Goal: Information Seeking & Learning: Find contact information

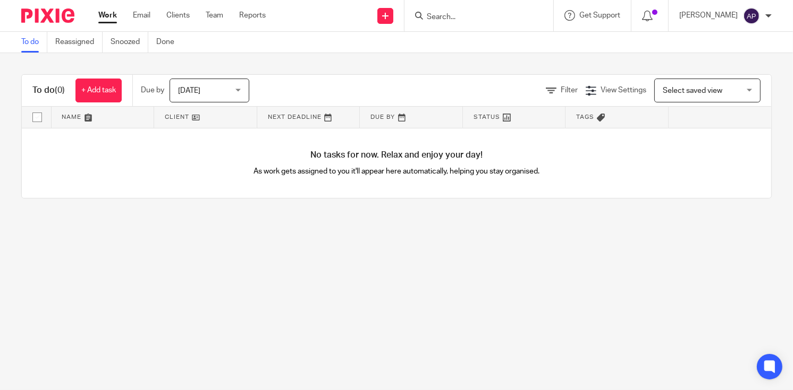
click at [452, 14] on input "Search" at bounding box center [474, 18] width 96 height 10
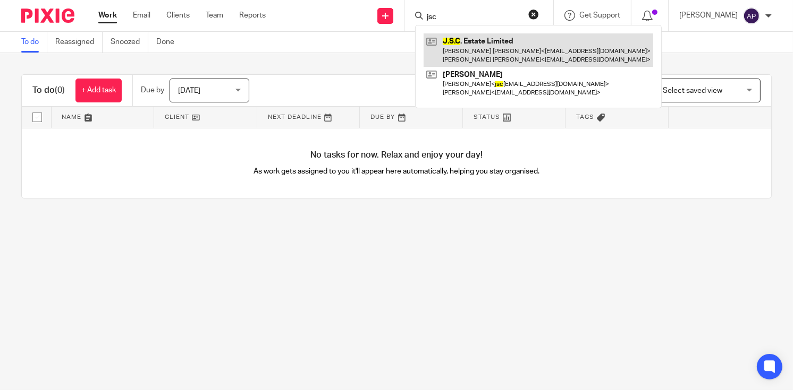
type input "jsc"
click at [502, 52] on link at bounding box center [537, 49] width 229 height 33
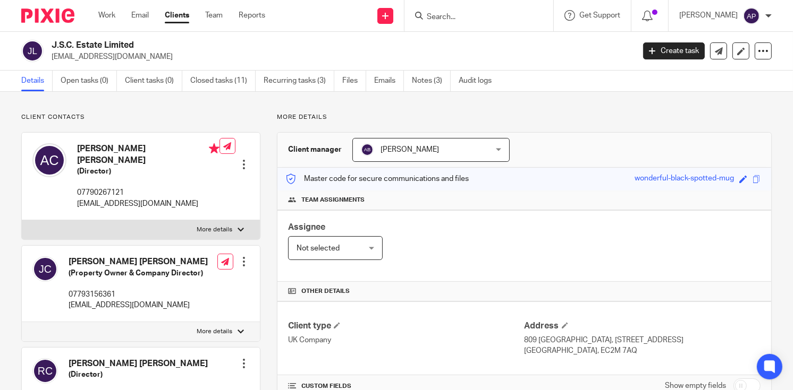
drag, startPoint x: 55, startPoint y: 44, endPoint x: 83, endPoint y: 44, distance: 28.7
click at [83, 44] on h2 "J.S.C. Estate Limited" at bounding box center [282, 45] width 460 height 11
drag, startPoint x: 83, startPoint y: 44, endPoint x: 194, endPoint y: 49, distance: 110.7
click at [203, 48] on h2 "J.S.C. Estate Limited" at bounding box center [282, 45] width 460 height 11
drag, startPoint x: 51, startPoint y: 45, endPoint x: 157, endPoint y: 42, distance: 106.3
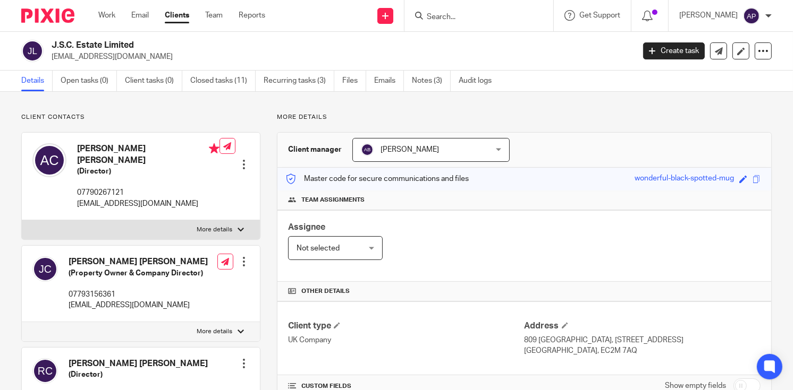
click at [157, 42] on div "J.S.C. Estate Limited [EMAIL_ADDRESS][DOMAIN_NAME]" at bounding box center [324, 51] width 606 height 22
copy h2 "J.S.C. Estate Limited"
drag, startPoint x: 50, startPoint y: 56, endPoint x: 148, endPoint y: 55, distance: 97.2
click at [148, 55] on div "J.S.C. Estate Limited [EMAIL_ADDRESS][DOMAIN_NAME]" at bounding box center [324, 51] width 606 height 22
copy p "[EMAIL_ADDRESS][DOMAIN_NAME]"
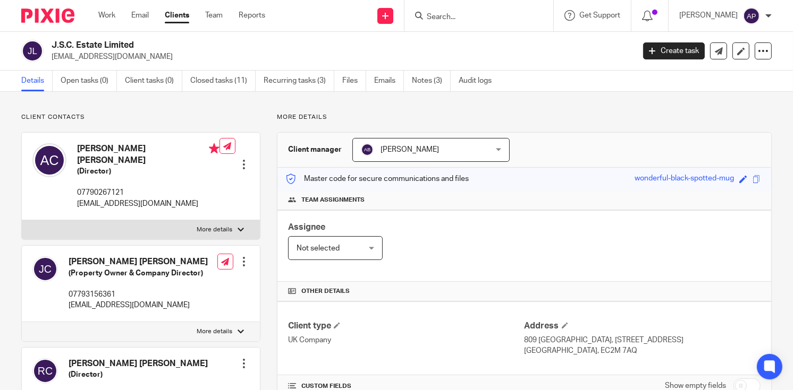
click at [100, 147] on h4 "[PERSON_NAME] [PERSON_NAME]" at bounding box center [148, 154] width 142 height 23
copy h4 "Amardeep"
drag, startPoint x: 52, startPoint y: 44, endPoint x: 135, endPoint y: 42, distance: 83.4
click at [135, 42] on h2 "J.S.C. Estate Limited" at bounding box center [282, 45] width 460 height 11
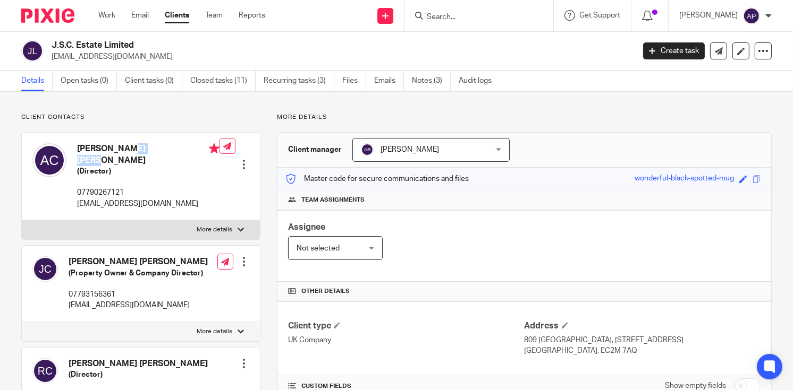
copy h2 "J.S.C. Estate Limited"
click at [101, 150] on h4 "Amardeep Jason Singh Claire" at bounding box center [148, 154] width 142 height 23
copy h4 "Amardeep"
drag, startPoint x: 52, startPoint y: 57, endPoint x: 157, endPoint y: 56, distance: 105.2
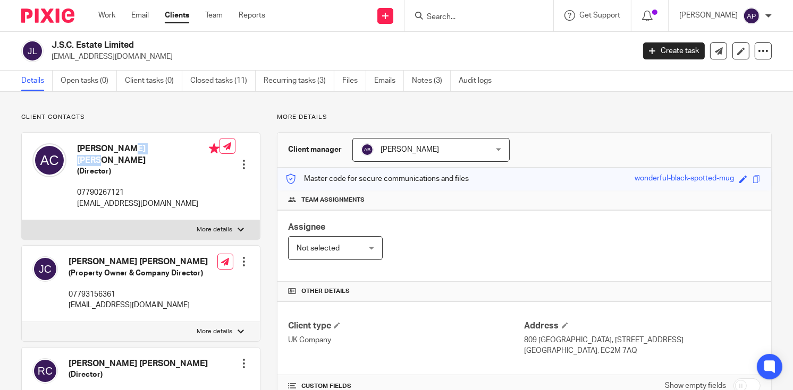
click at [157, 56] on p "amarclaire@btinternet.com" at bounding box center [339, 57] width 575 height 11
copy p "amarclaire@btinternet.com"
click at [451, 18] on input "Search" at bounding box center [474, 18] width 96 height 10
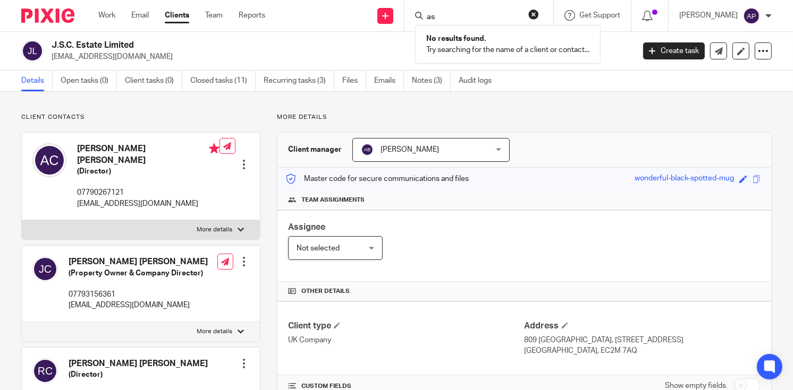
type input "a"
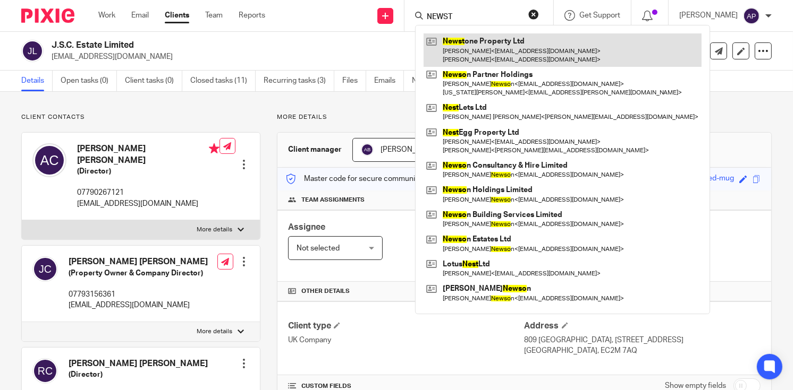
type input "NEWST"
click at [483, 48] on link at bounding box center [562, 49] width 278 height 33
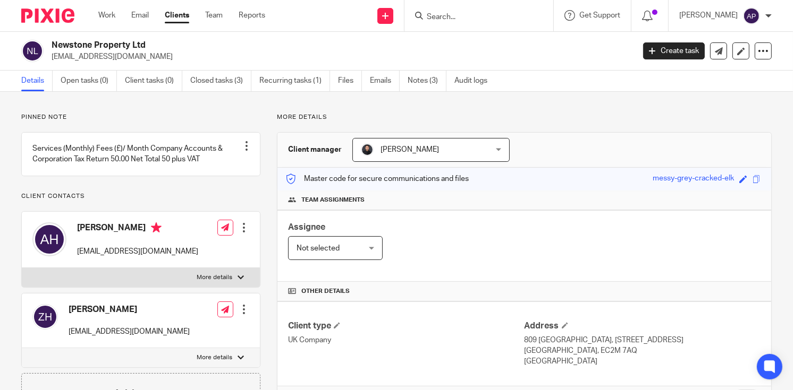
click at [150, 46] on h2 "Newstone Property Ltd" at bounding box center [282, 45] width 460 height 11
drag, startPoint x: 50, startPoint y: 56, endPoint x: 165, endPoint y: 56, distance: 114.7
click at [165, 56] on div "Newstone Property Ltd zoe_jenkins47@hotmail.co.uk" at bounding box center [324, 51] width 606 height 22
copy p "[EMAIL_ADDRESS][DOMAIN_NAME]"
click at [94, 236] on h4 "[PERSON_NAME]" at bounding box center [137, 229] width 121 height 13
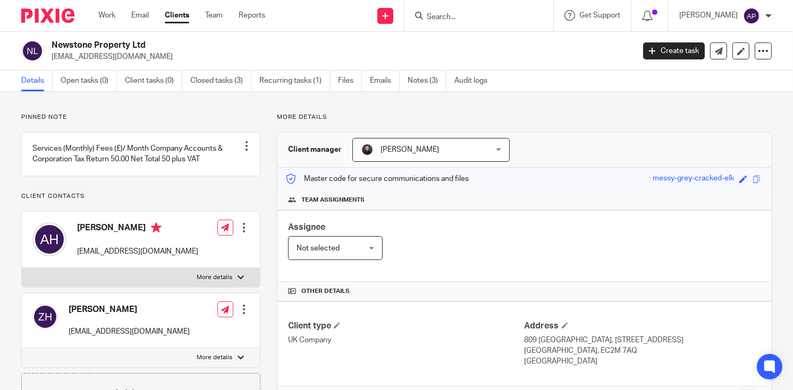
click at [94, 236] on h4 "[PERSON_NAME]" at bounding box center [137, 229] width 121 height 13
copy h4 "Aaron"
click at [441, 16] on input "Search" at bounding box center [474, 18] width 96 height 10
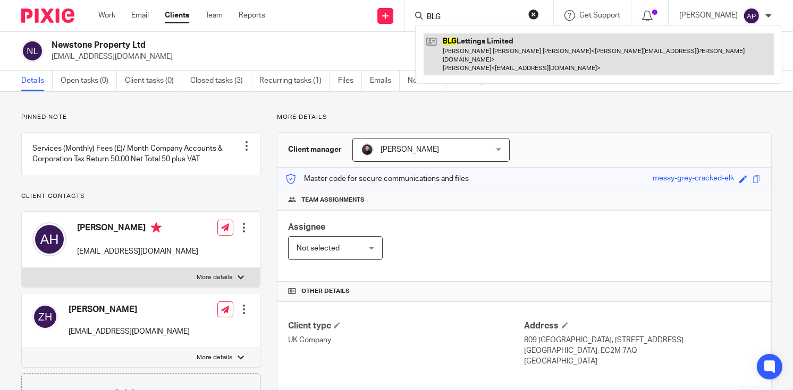
type input "BLG"
click at [498, 47] on link at bounding box center [598, 54] width 350 height 42
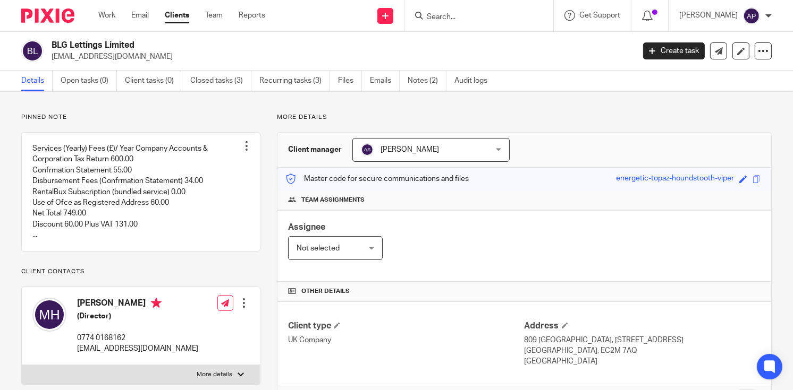
drag, startPoint x: 52, startPoint y: 45, endPoint x: 138, endPoint y: 40, distance: 86.2
click at [138, 40] on h2 "BLG Lettings Limited" at bounding box center [282, 45] width 460 height 11
copy h2 "BLG Lettings Limited"
drag, startPoint x: 51, startPoint y: 57, endPoint x: 131, endPoint y: 57, distance: 80.2
click at [131, 57] on div "BLG Lettings Limited blg.lettings@gmail.com" at bounding box center [324, 51] width 606 height 22
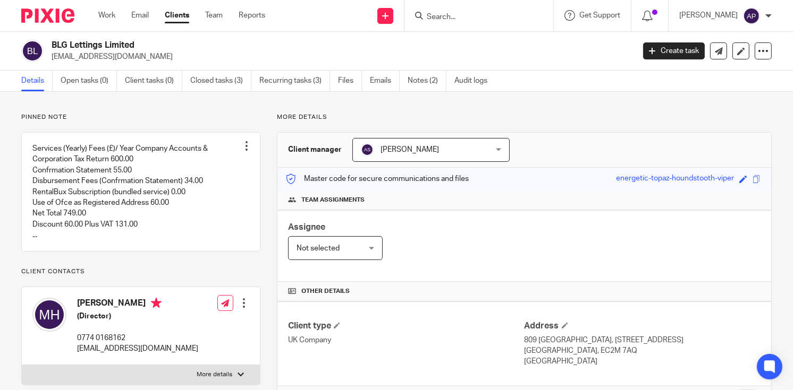
copy p "blg.lettings@gmail.com"
click at [97, 311] on h4 "Michelle Hennessy" at bounding box center [137, 304] width 121 height 13
copy h4 "Michelle"
click at [441, 15] on input "Search" at bounding box center [474, 18] width 96 height 10
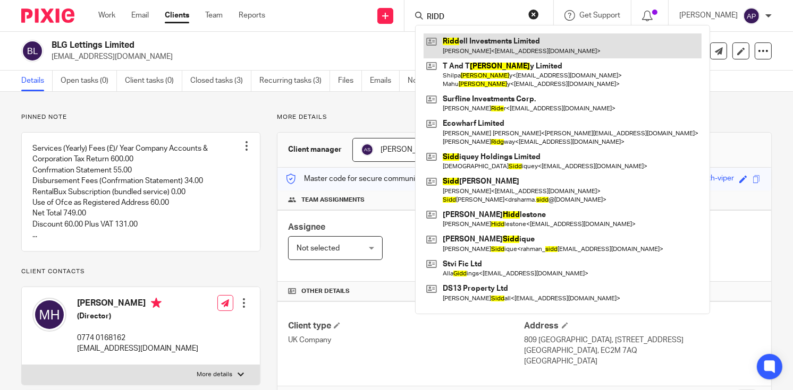
type input "RIDD"
click at [470, 48] on link at bounding box center [562, 45] width 278 height 24
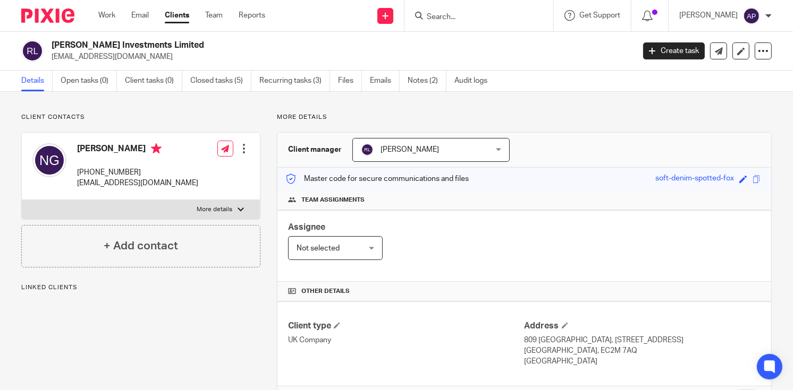
drag, startPoint x: 51, startPoint y: 42, endPoint x: 173, endPoint y: 42, distance: 122.2
click at [173, 42] on div "Riddell Investments Limited neguest1000@gmail.com" at bounding box center [324, 51] width 606 height 22
copy h2 "Riddell Investments Limited"
drag, startPoint x: 52, startPoint y: 56, endPoint x: 144, endPoint y: 57, distance: 91.9
click at [144, 57] on p "neguest1000@gmail.com" at bounding box center [339, 57] width 575 height 11
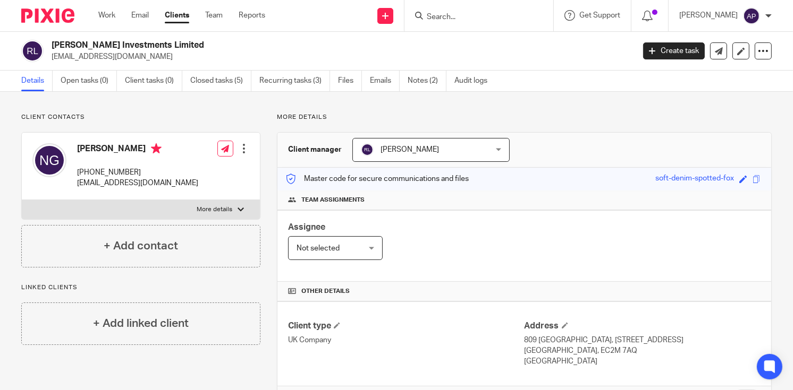
copy p "neguest1000@gmail.com"
click at [92, 146] on h4 "Nicole Guest" at bounding box center [137, 149] width 121 height 13
click at [93, 146] on h4 "Nicole Guest" at bounding box center [137, 149] width 121 height 13
copy h4 "Nicole"
drag, startPoint x: 53, startPoint y: 45, endPoint x: 165, endPoint y: 45, distance: 112.1
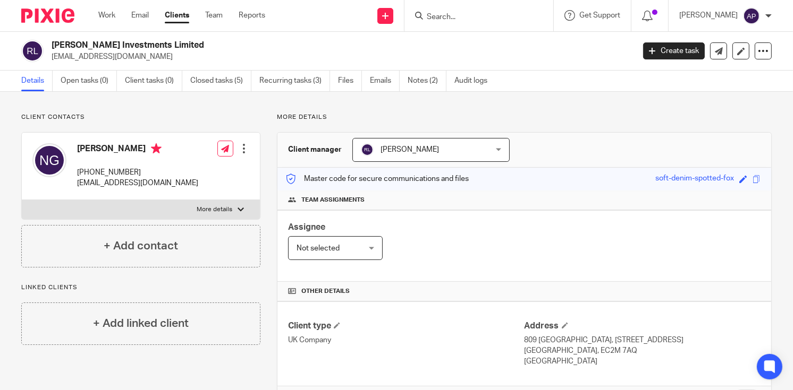
click at [165, 45] on h2 "Riddell Investments Limited" at bounding box center [282, 45] width 460 height 11
copy h2 "Riddell Investments Limited"
click at [464, 14] on input "Search" at bounding box center [474, 18] width 96 height 10
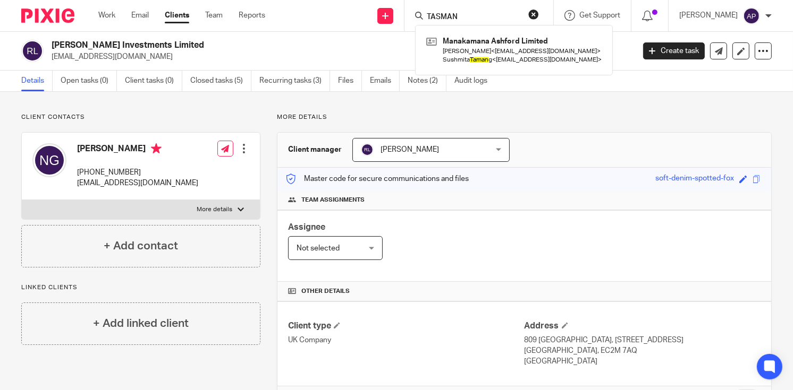
type input "TASMAN"
click at [539, 16] on button "reset" at bounding box center [533, 14] width 11 height 11
click at [461, 20] on input "Search" at bounding box center [467, 18] width 96 height 10
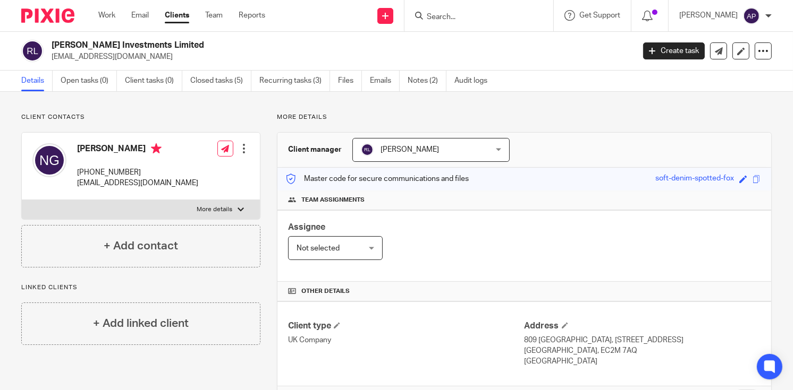
type input "S"
type input "AIRE LOFTS"
click at [481, 40] on link at bounding box center [489, 41] width 132 height 16
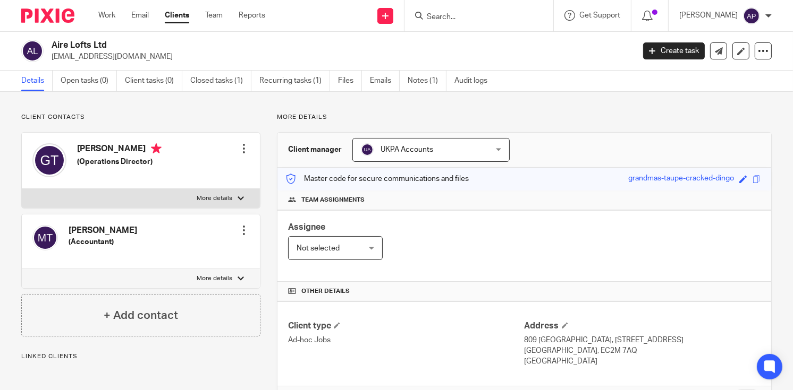
click at [107, 45] on h2 "Aire Lofts Ltd" at bounding box center [282, 45] width 460 height 11
click at [455, 18] on input "Search" at bounding box center [474, 18] width 96 height 10
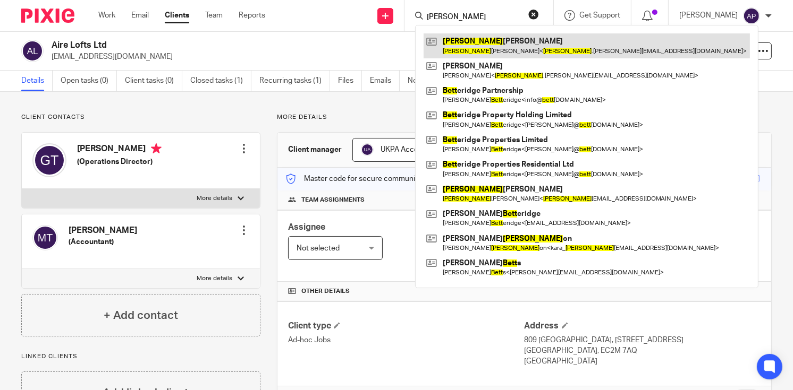
type input "[PERSON_NAME]"
click at [505, 46] on link at bounding box center [586, 45] width 326 height 24
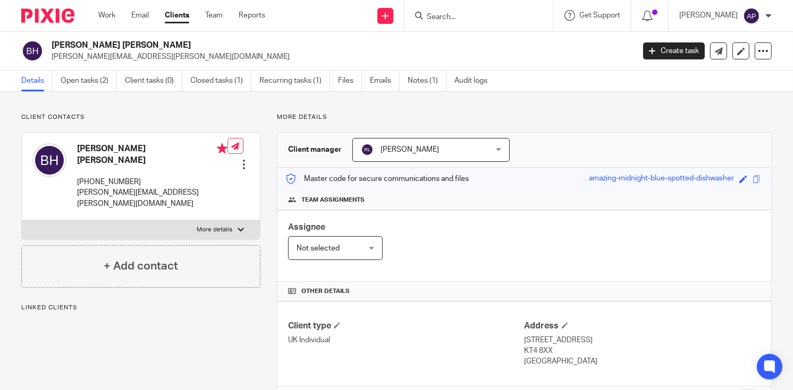
drag, startPoint x: 0, startPoint y: 0, endPoint x: 138, endPoint y: 44, distance: 144.3
click at [138, 44] on h2 "[PERSON_NAME] [PERSON_NAME]" at bounding box center [282, 45] width 460 height 11
copy h2 "[PERSON_NAME] [PERSON_NAME]"
click at [459, 14] on input "Search" at bounding box center [474, 18] width 96 height 10
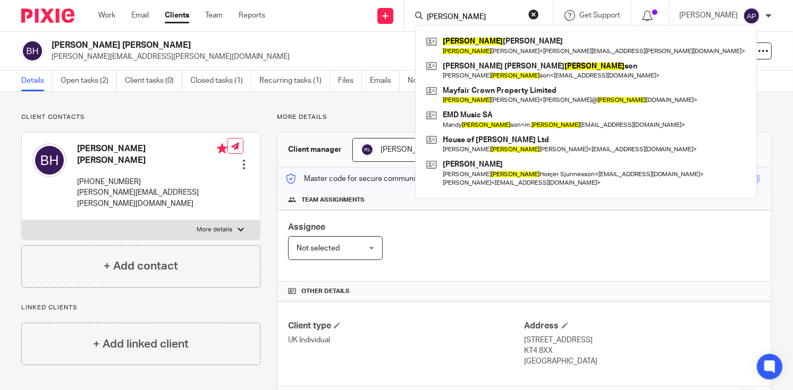
type input "[PERSON_NAME]"
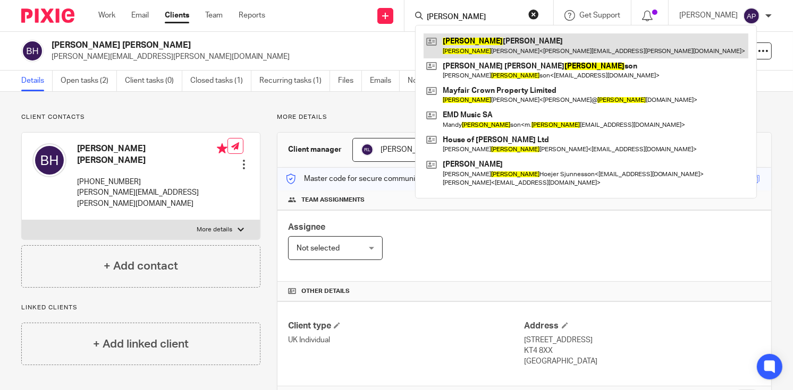
click at [475, 38] on link at bounding box center [585, 45] width 325 height 24
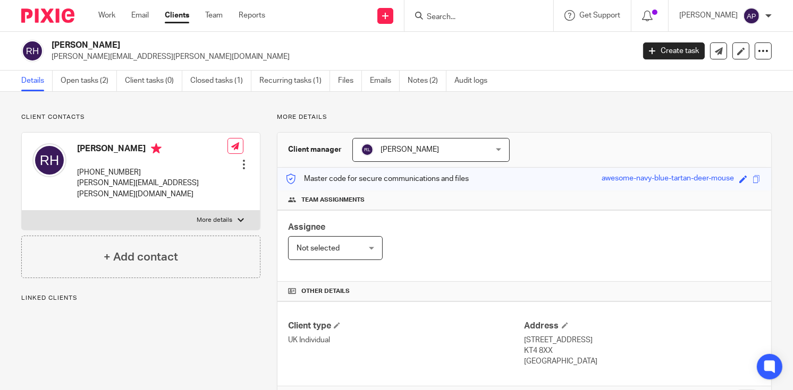
drag, startPoint x: 52, startPoint y: 44, endPoint x: 139, endPoint y: 44, distance: 86.6
click at [139, 44] on h2 "Robyn Doreen Hollins" at bounding box center [282, 45] width 460 height 11
copy h2 "Robyn Doreen Hollins"
drag, startPoint x: 453, startPoint y: 20, endPoint x: 449, endPoint y: 10, distance: 10.3
click at [451, 16] on input "Search" at bounding box center [474, 18] width 96 height 10
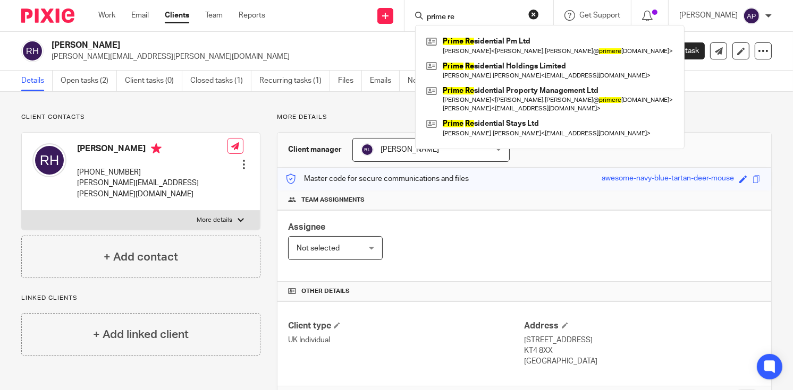
type input "prime re"
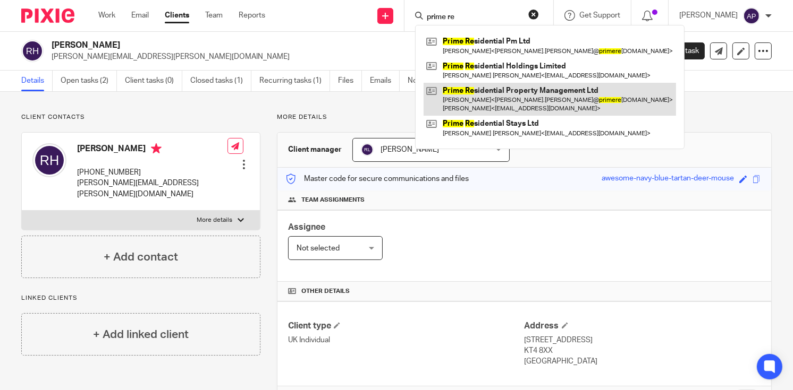
click at [537, 107] on link at bounding box center [549, 99] width 252 height 33
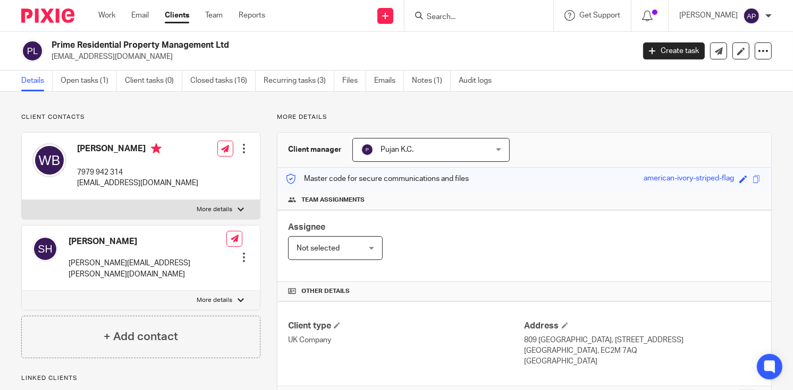
drag, startPoint x: 50, startPoint y: 42, endPoint x: 237, endPoint y: 42, distance: 187.0
click at [237, 42] on div "Prime Residential Property Management Ltd [EMAIL_ADDRESS][DOMAIN_NAME]" at bounding box center [324, 51] width 606 height 22
copy h2 "Prime Residential Property Management Ltd"
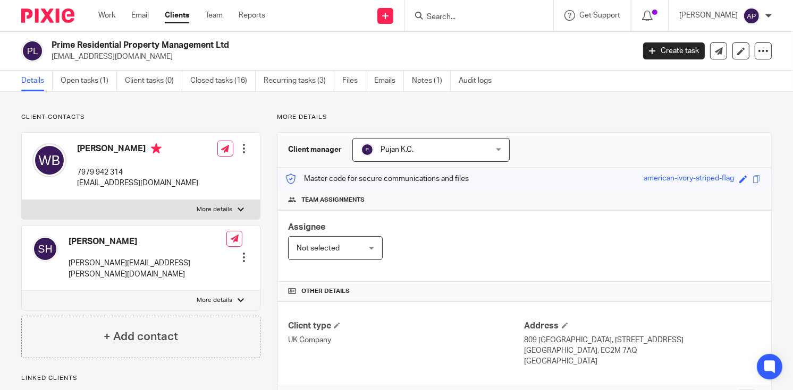
click at [455, 14] on input "Search" at bounding box center [474, 18] width 96 height 10
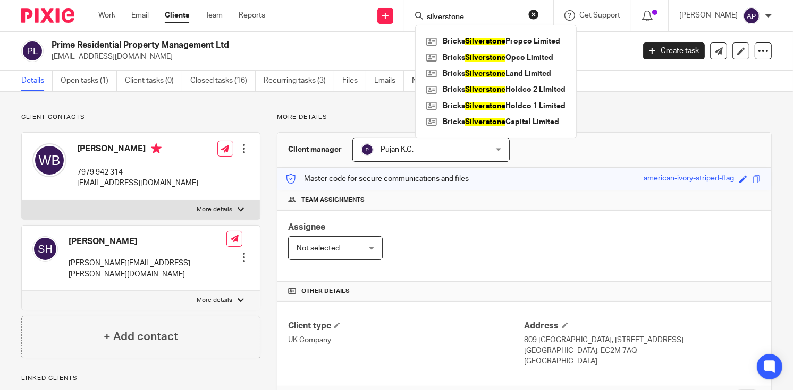
type input "silverstone"
click at [539, 13] on button "reset" at bounding box center [533, 14] width 11 height 11
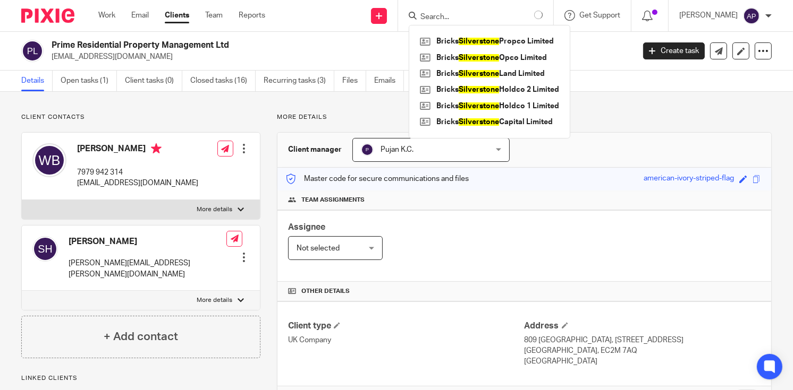
click at [492, 14] on input "Search" at bounding box center [467, 18] width 96 height 10
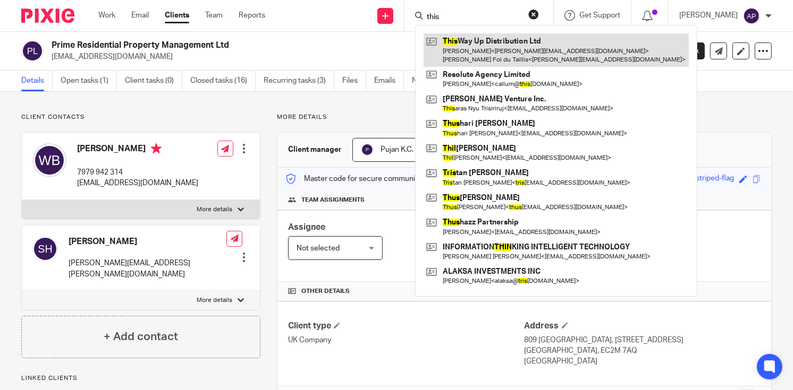
type input "this"
click at [512, 53] on link at bounding box center [555, 49] width 265 height 33
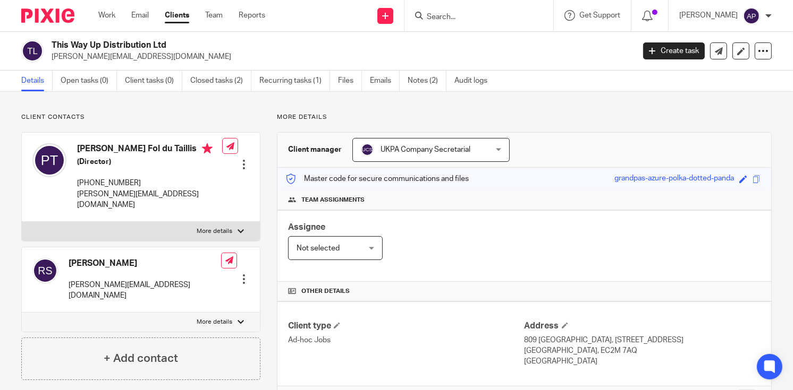
drag, startPoint x: 53, startPoint y: 44, endPoint x: 186, endPoint y: 46, distance: 133.4
click at [186, 46] on h2 "This Way Up Distribution Ltd" at bounding box center [282, 45] width 460 height 11
copy h2 "This Way Up Distribution Ltd"
click at [445, 13] on input "Search" at bounding box center [474, 18] width 96 height 10
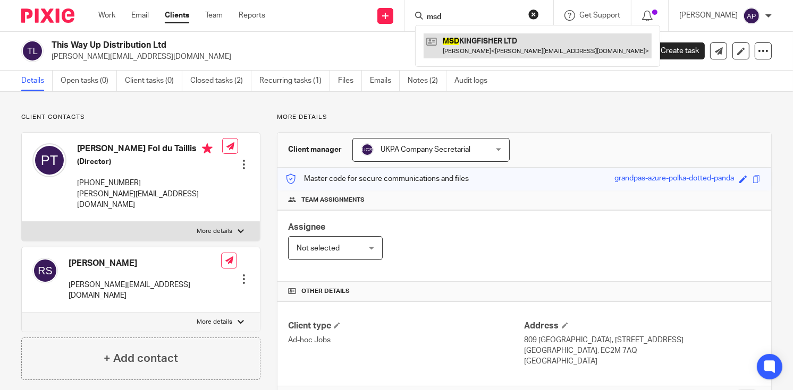
type input "msd"
click at [546, 46] on link at bounding box center [537, 45] width 228 height 24
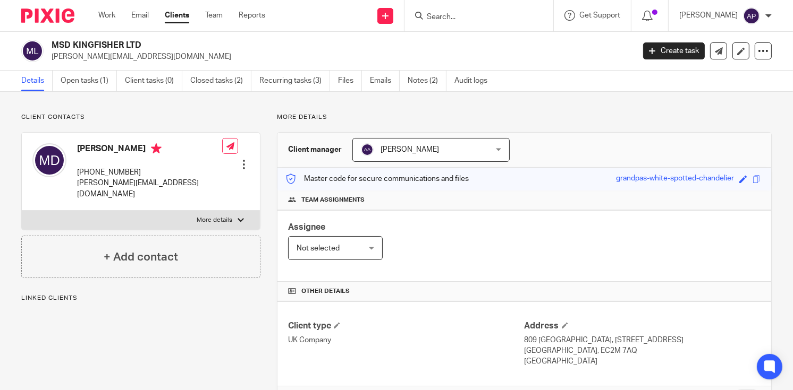
drag, startPoint x: 52, startPoint y: 42, endPoint x: 159, endPoint y: 42, distance: 107.8
click at [159, 42] on h2 "MSD KINGFISHER LTD" at bounding box center [282, 45] width 460 height 11
copy h2 "MSD KINGFISHER LTD"
click at [444, 14] on input "Search" at bounding box center [474, 18] width 96 height 10
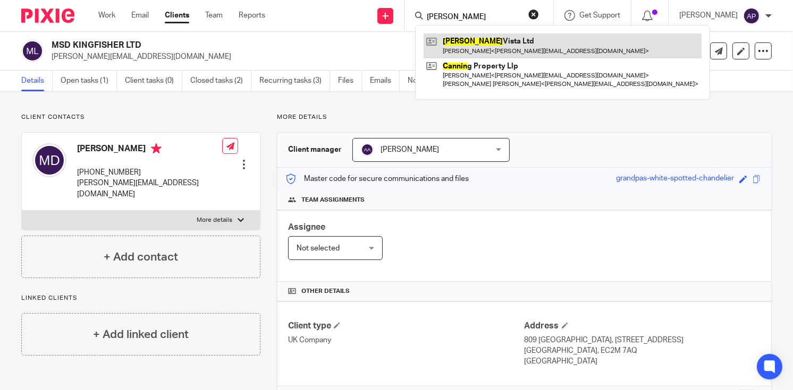
type input "[PERSON_NAME]"
click at [490, 37] on link at bounding box center [562, 45] width 278 height 24
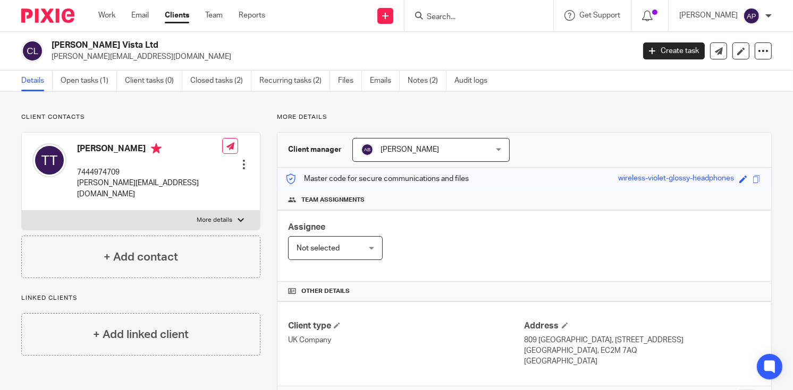
drag, startPoint x: 49, startPoint y: 44, endPoint x: 125, endPoint y: 42, distance: 76.0
click at [125, 42] on div "Cannon Vista Ltd tom@aimay.co.uk" at bounding box center [324, 51] width 606 height 22
copy h2 "Cannon Vista Ltd"
click at [478, 20] on input "Search" at bounding box center [474, 18] width 96 height 10
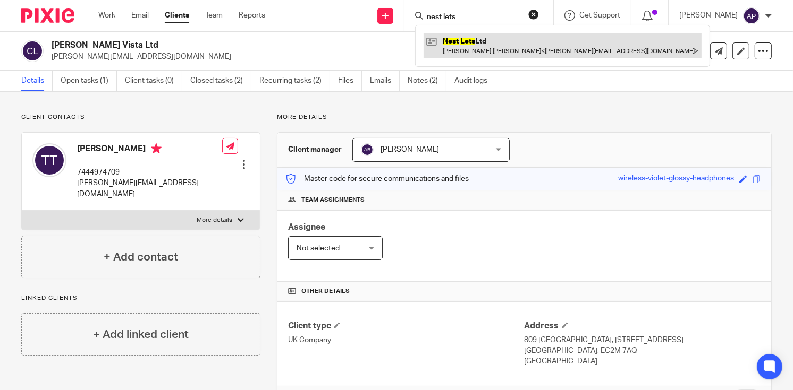
type input "nest lets"
click at [507, 39] on link at bounding box center [562, 45] width 278 height 24
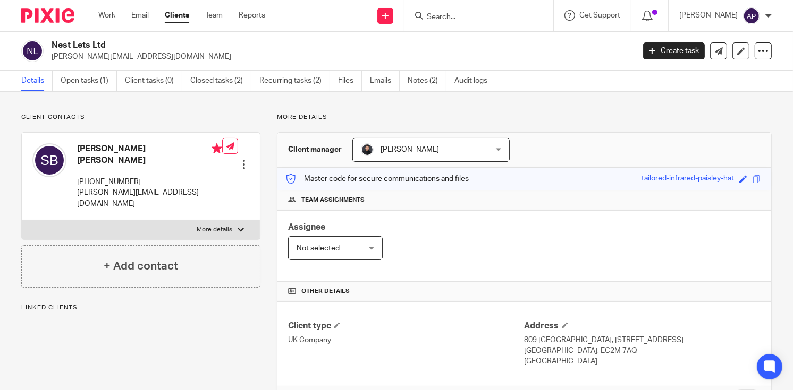
drag, startPoint x: 0, startPoint y: 0, endPoint x: 106, endPoint y: 42, distance: 113.9
click at [106, 42] on h2 "Nest Lets Ltd" at bounding box center [282, 45] width 460 height 11
copy h2 "Nest Lets Ltd"
click at [453, 16] on input "Search" at bounding box center [474, 18] width 96 height 10
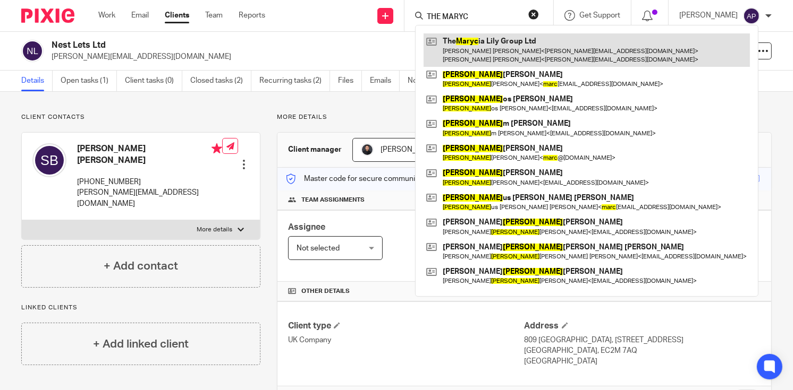
type input "THE MARYC"
click at [511, 47] on link at bounding box center [586, 49] width 326 height 33
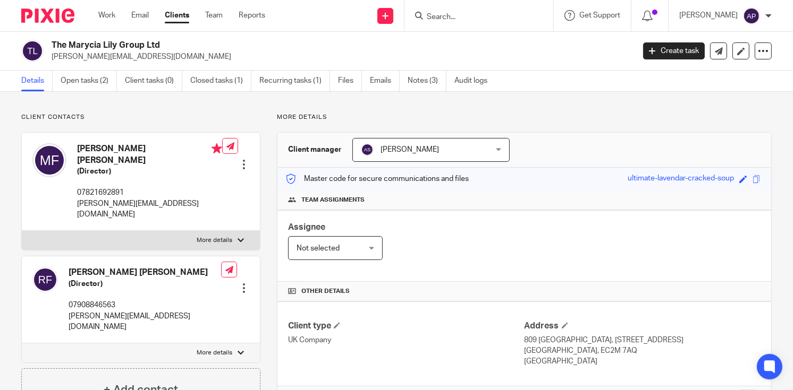
drag, startPoint x: 50, startPoint y: 42, endPoint x: 168, endPoint y: 42, distance: 118.5
click at [168, 42] on div "The Marycia Lily Group Ltd monique_letoya@hotmail.com" at bounding box center [324, 51] width 606 height 22
copy h2 "The Marycia Lily Group Ltd"
click at [438, 18] on input "Search" at bounding box center [474, 18] width 96 height 10
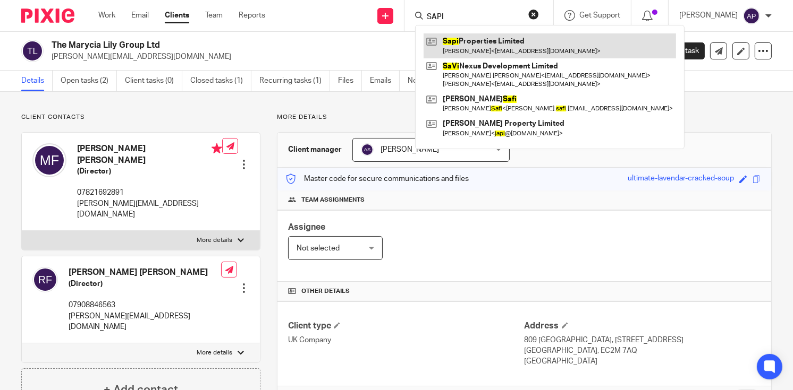
type input "SAPI"
click at [487, 38] on link at bounding box center [549, 45] width 252 height 24
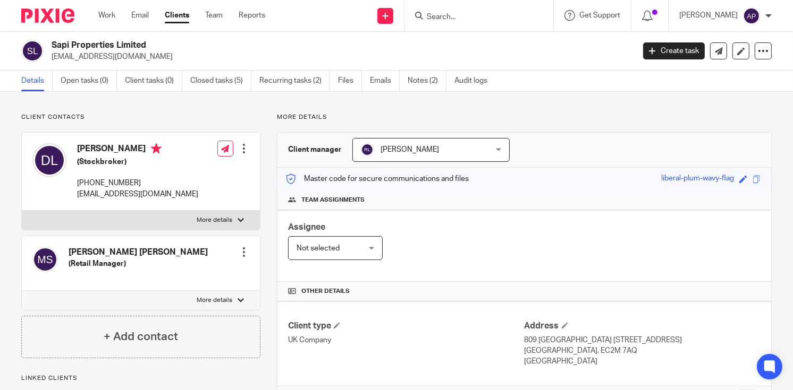
drag, startPoint x: 50, startPoint y: 44, endPoint x: 152, endPoint y: 47, distance: 102.6
click at [152, 47] on div "Sapi Properties Limited [EMAIL_ADDRESS][DOMAIN_NAME]" at bounding box center [324, 51] width 606 height 22
copy h2 "Sapi Properties Limited"
click at [444, 16] on input "Search" at bounding box center [474, 18] width 96 height 10
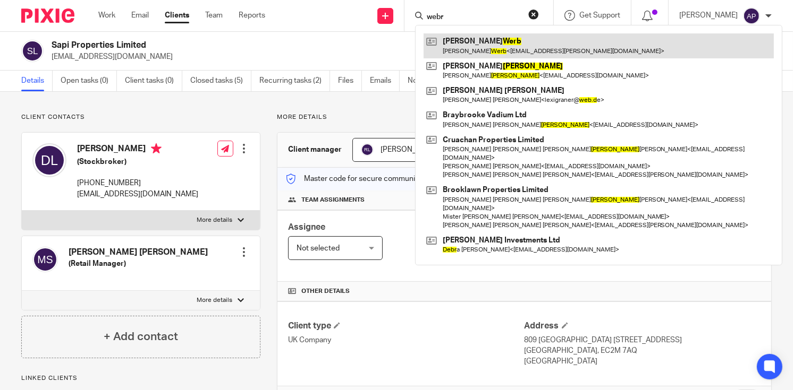
type input "webr"
click at [466, 44] on link at bounding box center [598, 45] width 350 height 24
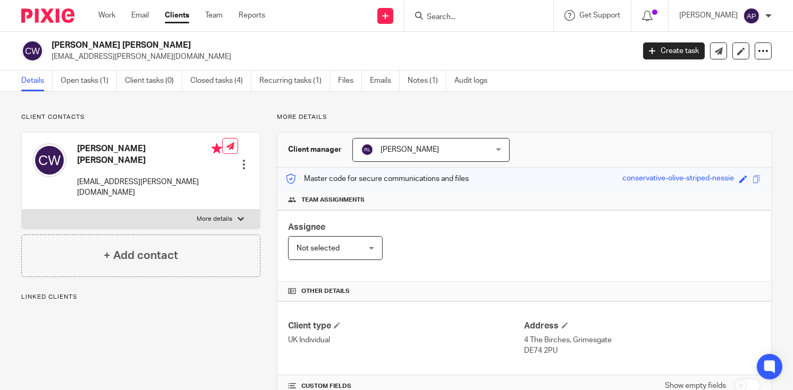
drag, startPoint x: 51, startPoint y: 43, endPoint x: 115, endPoint y: 39, distance: 64.4
click at [115, 40] on div "[PERSON_NAME] [PERSON_NAME] [EMAIL_ADDRESS][PERSON_NAME][DOMAIN_NAME]" at bounding box center [324, 51] width 606 height 22
copy h2 "[PERSON_NAME] [PERSON_NAME]"
click at [451, 15] on input "Search" at bounding box center [474, 18] width 96 height 10
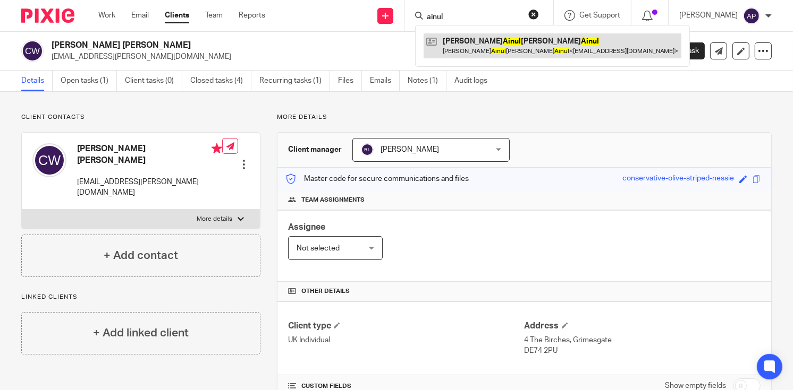
type input "ainul"
click at [543, 47] on link at bounding box center [552, 45] width 258 height 24
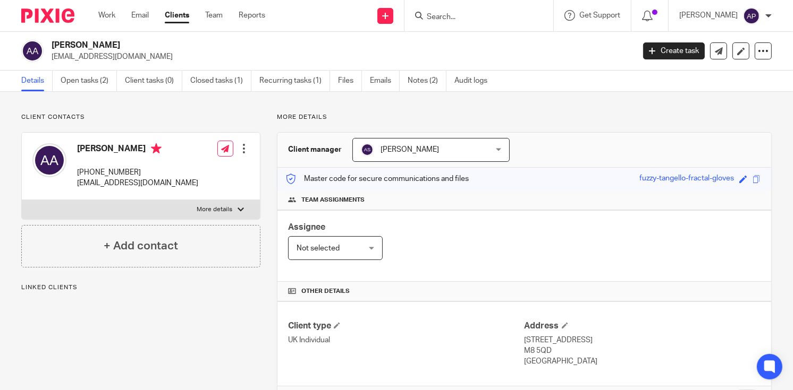
drag, startPoint x: 53, startPoint y: 45, endPoint x: 163, endPoint y: 45, distance: 110.0
click at [163, 45] on h2 "[PERSON_NAME]" at bounding box center [282, 45] width 460 height 11
copy h2 "[PERSON_NAME]"
click at [449, 13] on input "Search" at bounding box center [474, 18] width 96 height 10
type input "T"
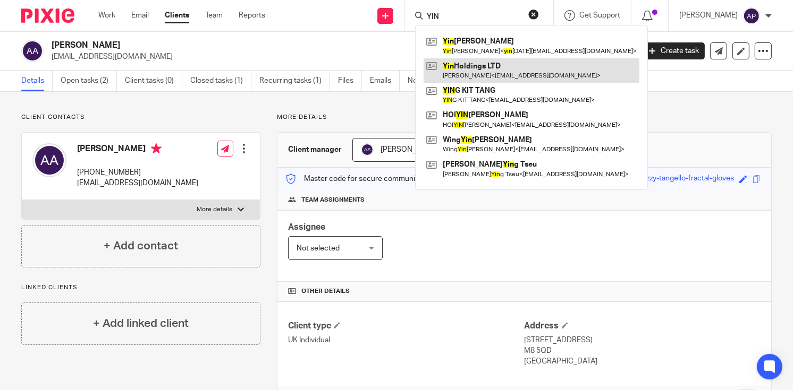
type input "YIN"
click at [474, 72] on link at bounding box center [531, 70] width 216 height 24
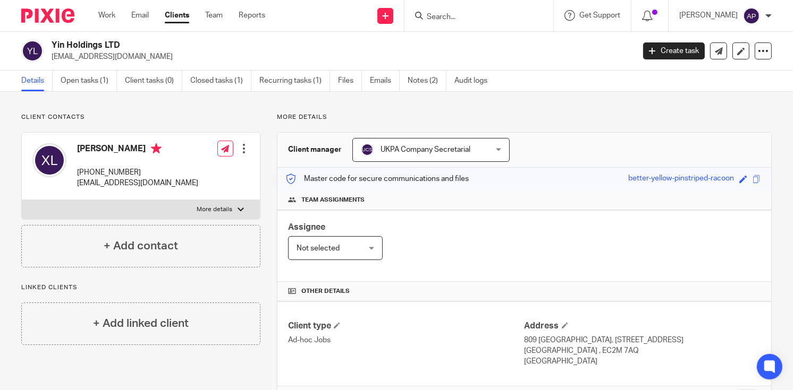
drag, startPoint x: 53, startPoint y: 44, endPoint x: 123, endPoint y: 44, distance: 69.6
click at [123, 44] on h2 "Yin Holdings LTD" at bounding box center [282, 45] width 460 height 11
copy h2 "Yin Holdings LTD"
click at [478, 19] on input "Search" at bounding box center [474, 18] width 96 height 10
type input "ABS"
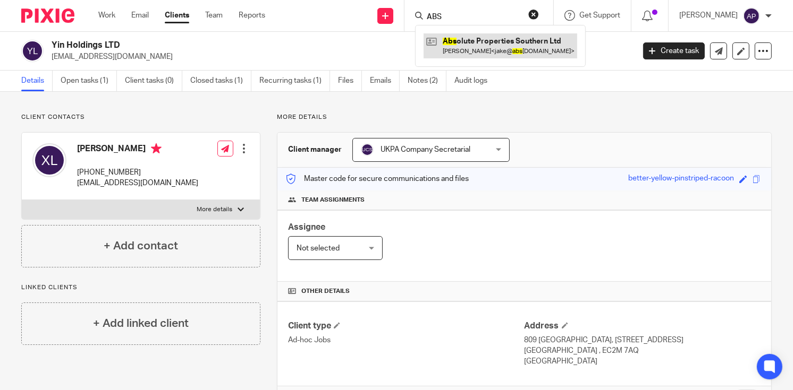
click at [495, 38] on link at bounding box center [500, 45] width 154 height 24
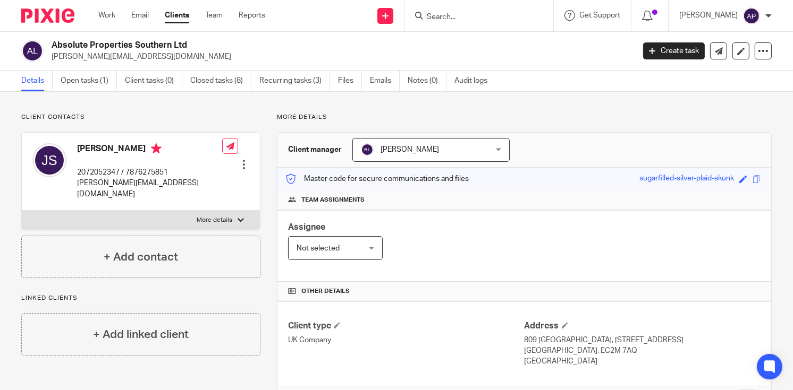
click at [447, 18] on input "Search" at bounding box center [474, 18] width 96 height 10
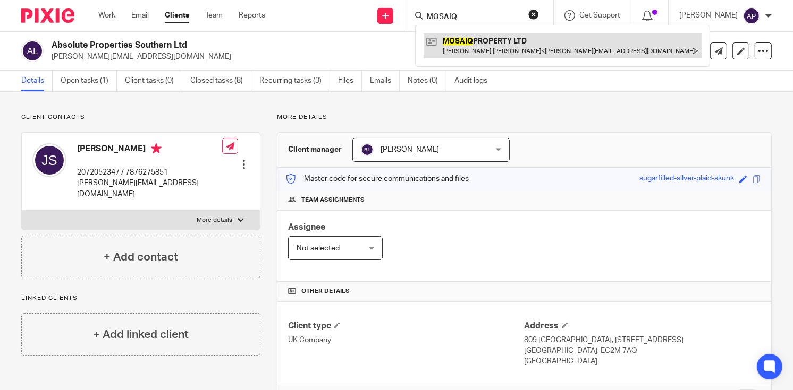
type input "MOSAIQ"
click at [491, 38] on link at bounding box center [562, 45] width 278 height 24
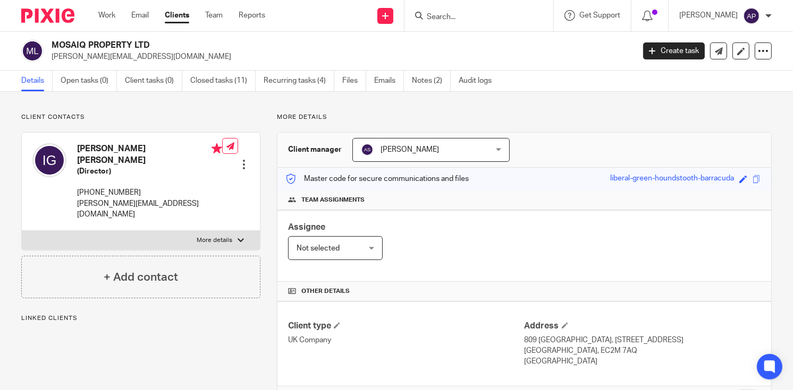
drag, startPoint x: 50, startPoint y: 42, endPoint x: 154, endPoint y: 42, distance: 103.1
click at [154, 42] on div "MOSAIQ PROPERTY LTD ian@coqoon.co.uk" at bounding box center [324, 51] width 606 height 22
copy h2 "MOSAIQ PROPERTY LTD"
drag, startPoint x: 49, startPoint y: 54, endPoint x: 125, endPoint y: 56, distance: 75.5
click at [125, 57] on div "MOSAIQ PROPERTY LTD ian@coqoon.co.uk" at bounding box center [324, 51] width 606 height 22
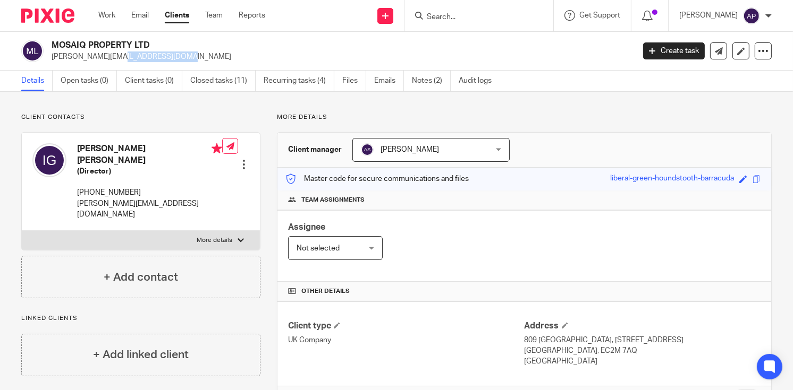
copy p "ian@coqoon.co.uk"
click at [85, 149] on h4 "Ian Mark Geeves" at bounding box center [149, 154] width 145 height 23
copy h4 "Ian"
click at [458, 18] on input "Search" at bounding box center [474, 18] width 96 height 10
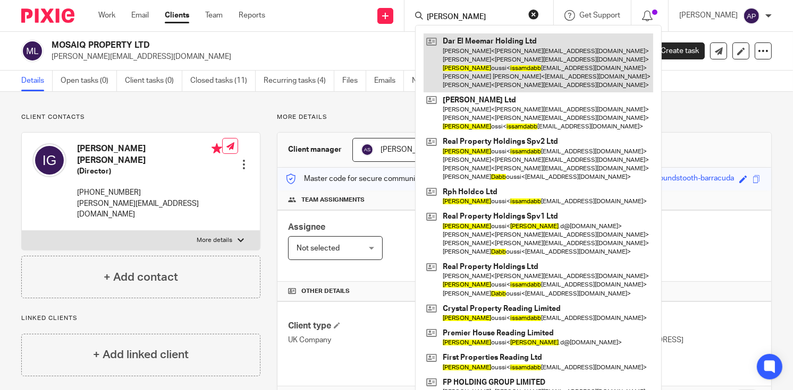
type input "ISSAM DABB"
click at [516, 57] on link at bounding box center [537, 62] width 229 height 59
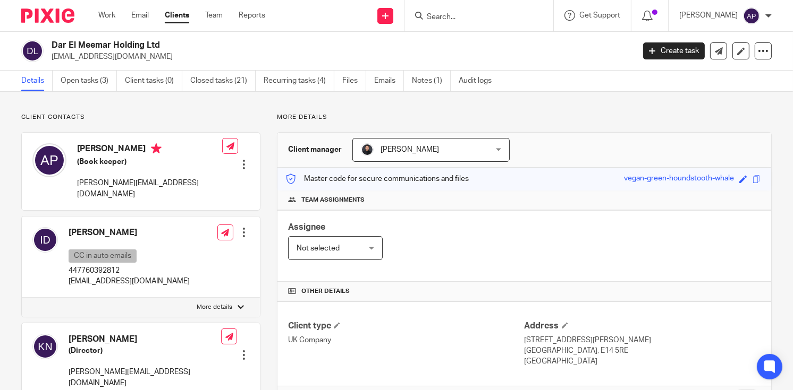
drag, startPoint x: 50, startPoint y: 55, endPoint x: 152, endPoint y: 55, distance: 102.0
click at [152, 55] on div "Dar El Meemar Holding Ltd [EMAIL_ADDRESS][DOMAIN_NAME]" at bounding box center [324, 51] width 606 height 22
copy p "[EMAIL_ADDRESS][DOMAIN_NAME]"
drag, startPoint x: 50, startPoint y: 44, endPoint x: 166, endPoint y: 44, distance: 115.8
click at [166, 44] on div "Dar El Meemar Holding Ltd [EMAIL_ADDRESS][DOMAIN_NAME]" at bounding box center [324, 51] width 606 height 22
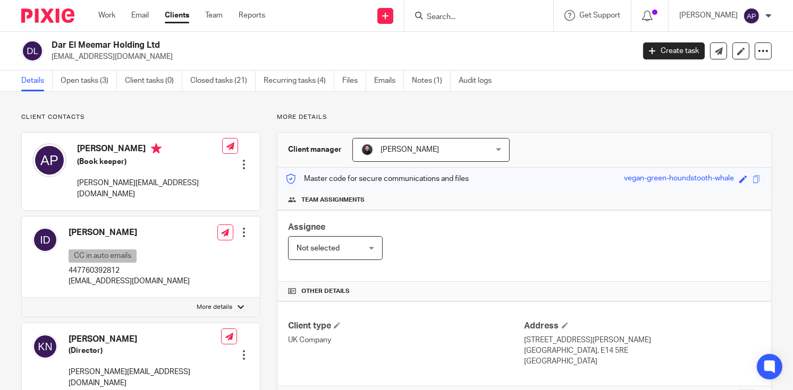
copy h2 "Dar El Meemar Holding Ltd"
click at [82, 227] on h4 "[PERSON_NAME]" at bounding box center [129, 232] width 121 height 11
click at [82, 227] on h4 "Issam Dabboussi" at bounding box center [129, 232] width 121 height 11
copy h4 "Issam"
click at [468, 21] on input "Search" at bounding box center [474, 18] width 96 height 10
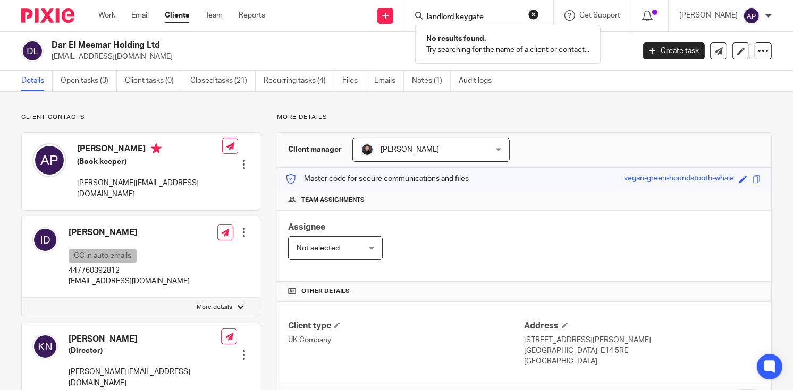
type input "landlord keygate"
click at [539, 14] on button "reset" at bounding box center [533, 14] width 11 height 11
click at [479, 19] on input "Search" at bounding box center [474, 18] width 96 height 10
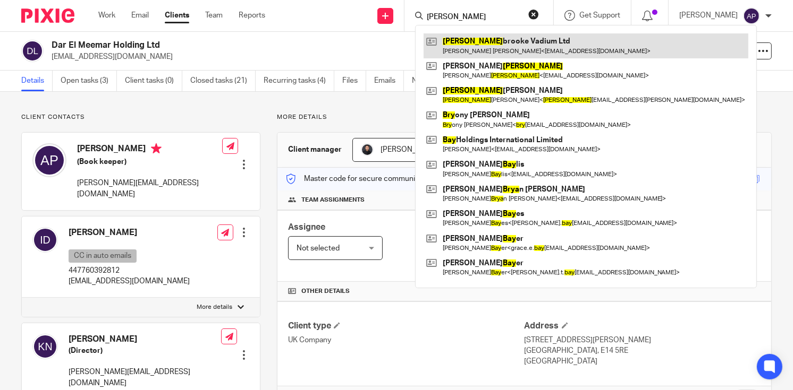
type input "bray"
click at [493, 38] on link at bounding box center [585, 45] width 325 height 24
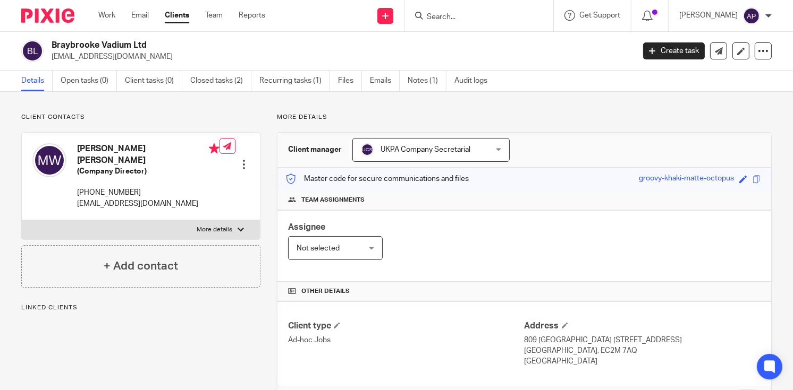
drag, startPoint x: 51, startPoint y: 42, endPoint x: 148, endPoint y: 42, distance: 97.2
click at [148, 42] on div "Braybrooke Vadium Ltd [EMAIL_ADDRESS][DOMAIN_NAME]" at bounding box center [324, 51] width 606 height 22
copy h2 "Braybrooke Vadium Ltd"
drag, startPoint x: 52, startPoint y: 58, endPoint x: 138, endPoint y: 56, distance: 86.1
click at [138, 56] on p "mjw1791fw@gmail.com" at bounding box center [339, 57] width 575 height 11
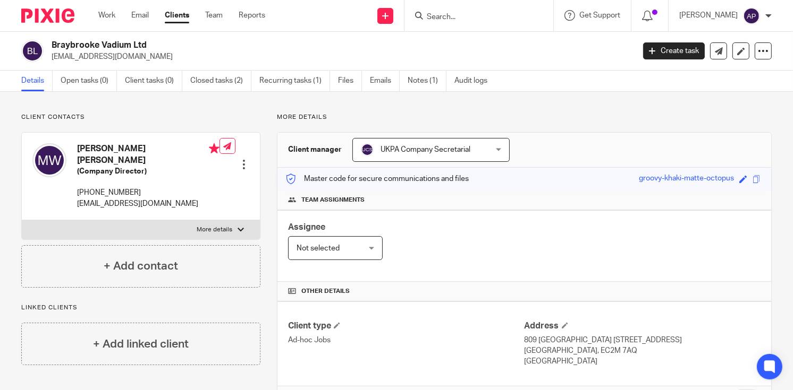
copy p "mjw1791fw@gmail.com"
click at [90, 148] on h4 "Mark Jeremy Webb" at bounding box center [148, 154] width 142 height 23
copy h4 "Mark"
click at [438, 18] on input "Search" at bounding box center [474, 18] width 96 height 10
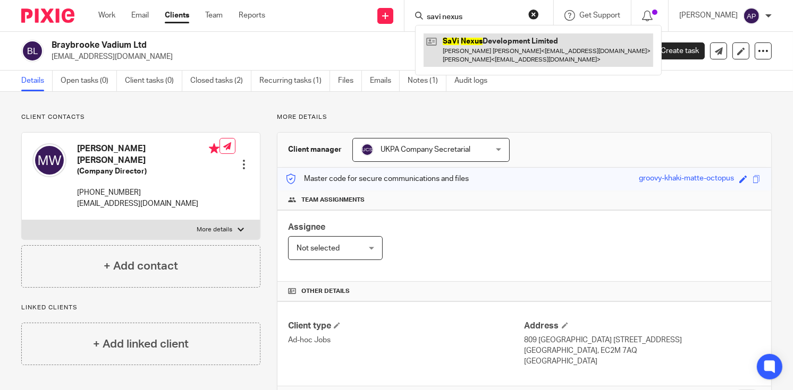
type input "savi nexus"
click at [483, 44] on link at bounding box center [537, 49] width 229 height 33
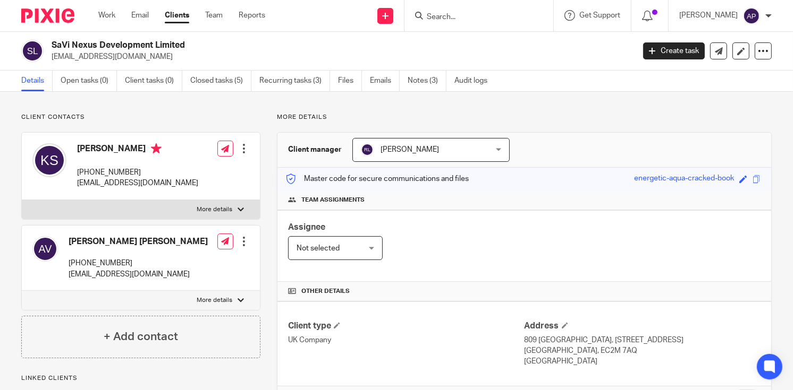
drag, startPoint x: 52, startPoint y: 44, endPoint x: 198, endPoint y: 43, distance: 146.1
click at [198, 43] on h2 "SaVi Nexus Development Limited" at bounding box center [282, 45] width 460 height 11
copy h2 "SaVi Nexus Development Limited"
drag, startPoint x: 51, startPoint y: 55, endPoint x: 151, endPoint y: 55, distance: 100.4
click at [151, 55] on div "SaVi Nexus Development Limited [EMAIL_ADDRESS][DOMAIN_NAME]" at bounding box center [324, 51] width 606 height 22
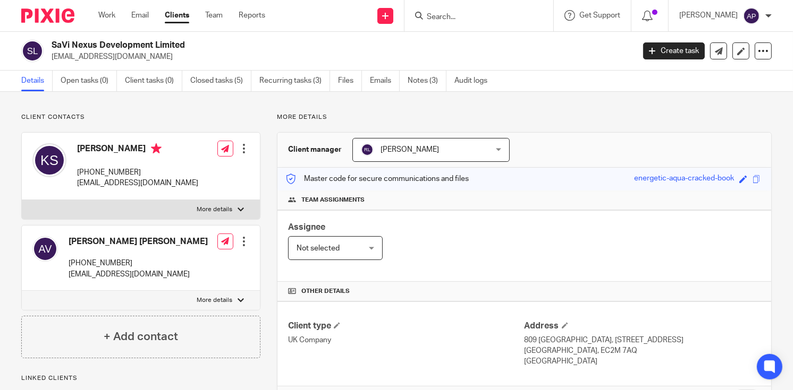
copy p "[EMAIL_ADDRESS][DOMAIN_NAME]"
click at [94, 147] on h4 "[PERSON_NAME]" at bounding box center [137, 149] width 121 height 13
copy h4 "[PERSON_NAME]"
click at [443, 16] on input "Search" at bounding box center [474, 18] width 96 height 10
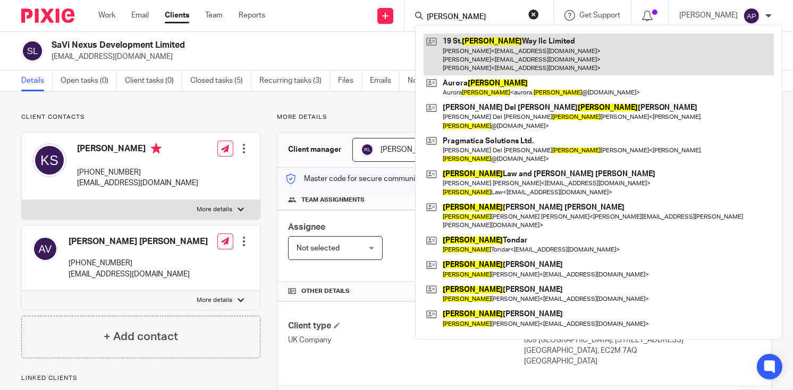
type input "[PERSON_NAME]"
click at [508, 47] on link at bounding box center [598, 54] width 350 height 42
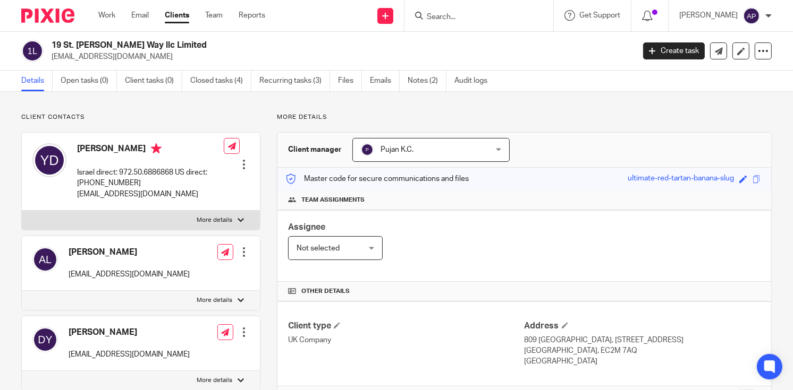
drag, startPoint x: 52, startPoint y: 44, endPoint x: 193, endPoint y: 44, distance: 141.8
click at [193, 44] on h2 "19 St. Martines Way llc Limited" at bounding box center [282, 45] width 460 height 11
copy h2 "19 St. Martines Way llc Limited"
click at [475, 20] on input "Search" at bounding box center [474, 18] width 96 height 10
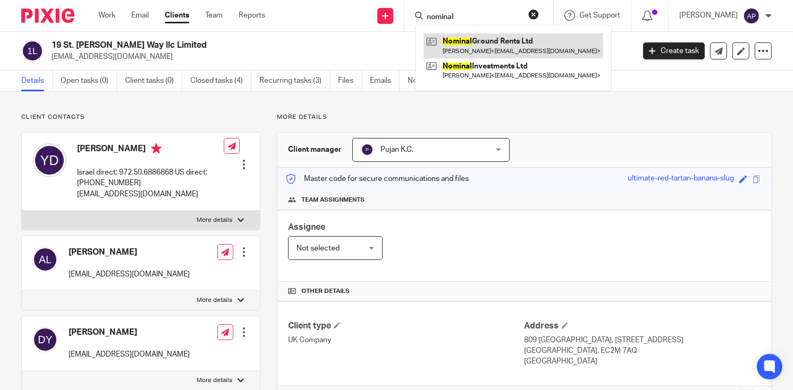
type input "nominal"
click at [504, 37] on link at bounding box center [513, 45] width 180 height 24
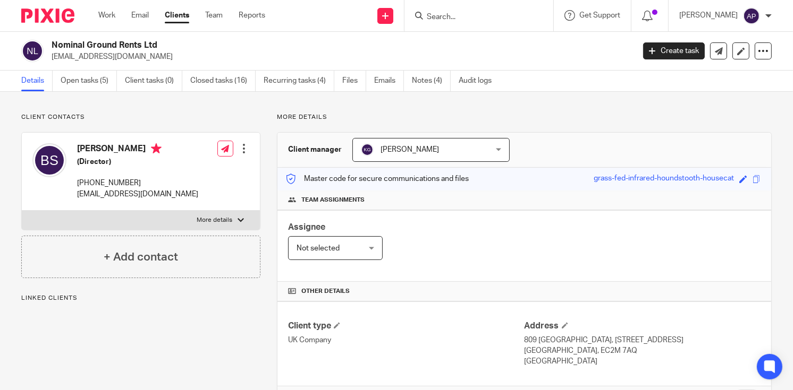
drag, startPoint x: 0, startPoint y: 0, endPoint x: 167, endPoint y: 44, distance: 172.9
click at [167, 44] on div "Nominal Ground Rents Ltd [EMAIL_ADDRESS][DOMAIN_NAME]" at bounding box center [324, 51] width 606 height 22
copy h2 "Nominal Ground Rents Ltd"
drag, startPoint x: 51, startPoint y: 55, endPoint x: 151, endPoint y: 53, distance: 100.4
click at [151, 54] on p "[EMAIL_ADDRESS][DOMAIN_NAME]" at bounding box center [339, 57] width 575 height 11
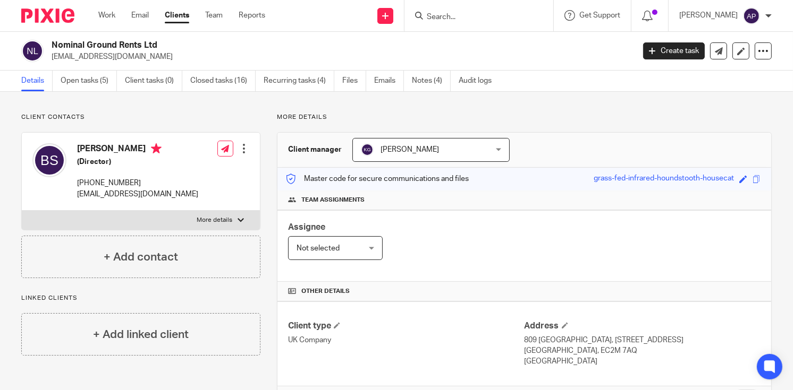
copy p "[EMAIL_ADDRESS][DOMAIN_NAME]"
click at [95, 148] on h4 "[PERSON_NAME]" at bounding box center [137, 149] width 121 height 13
click at [96, 147] on h4 "[PERSON_NAME]" at bounding box center [137, 149] width 121 height 13
copy h4 "[PERSON_NAME]"
click at [451, 18] on input "Search" at bounding box center [474, 18] width 96 height 10
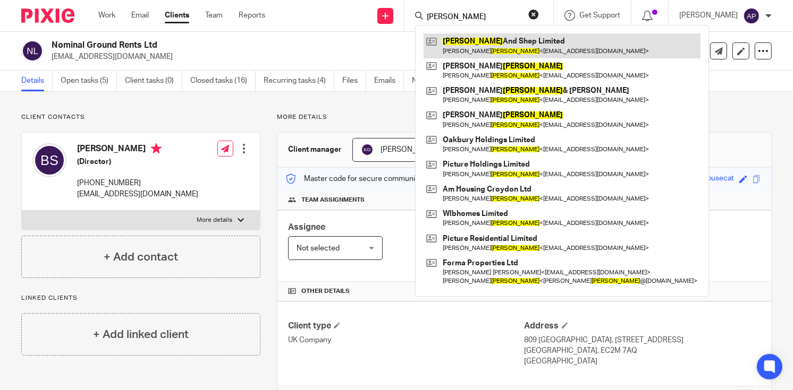
type input "[PERSON_NAME]"
click at [503, 44] on link at bounding box center [561, 45] width 277 height 24
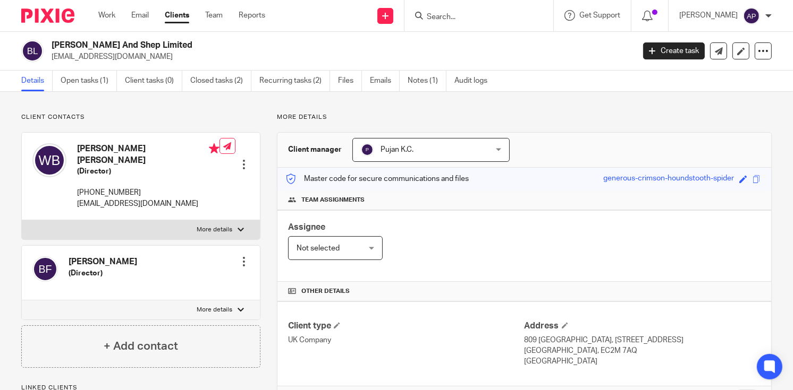
drag, startPoint x: 0, startPoint y: 0, endPoint x: 181, endPoint y: 37, distance: 184.4
click at [181, 37] on div "[PERSON_NAME] And Shep Limited [EMAIL_ADDRESS][DOMAIN_NAME] Create task Update …" at bounding box center [396, 51] width 793 height 39
copy h2 "[PERSON_NAME] And Shep Limited"
click at [441, 19] on input "Search" at bounding box center [474, 18] width 96 height 10
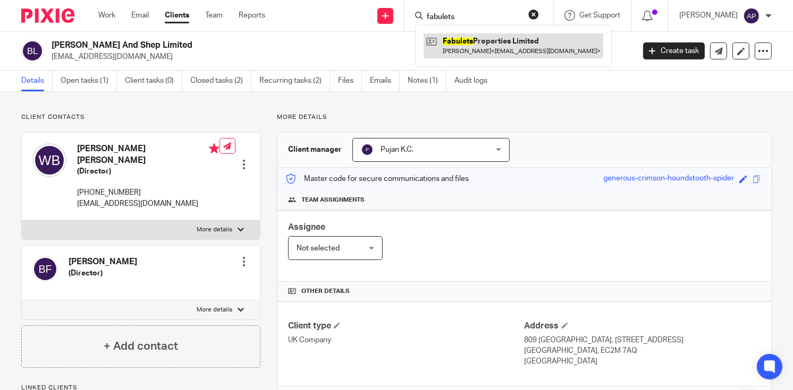
type input "fabulets"
click at [485, 48] on link at bounding box center [513, 45] width 180 height 24
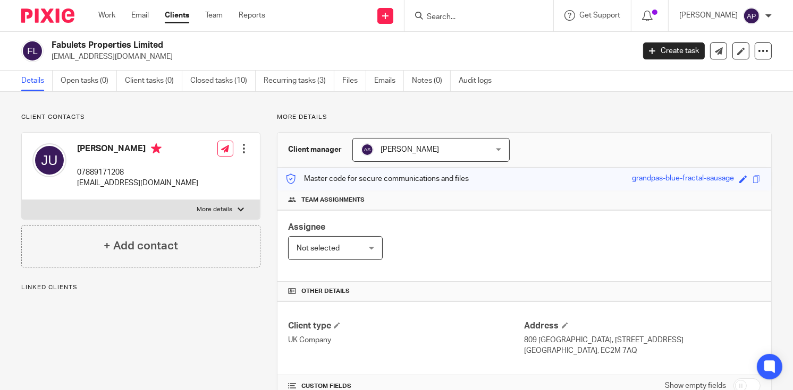
click at [168, 46] on h2 "Fabulets Properties Limited" at bounding box center [282, 45] width 460 height 11
